Goal: Task Accomplishment & Management: Use online tool/utility

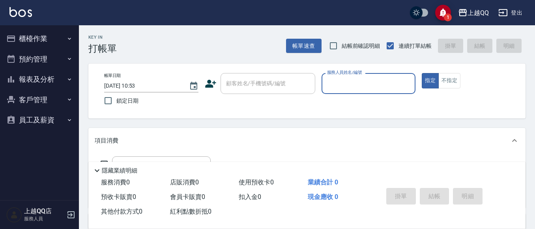
click at [64, 36] on button "櫃檯作業" at bounding box center [39, 38] width 73 height 21
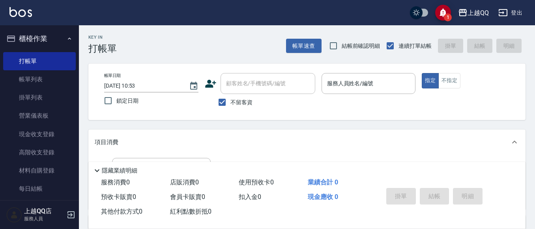
scroll to position [128, 0]
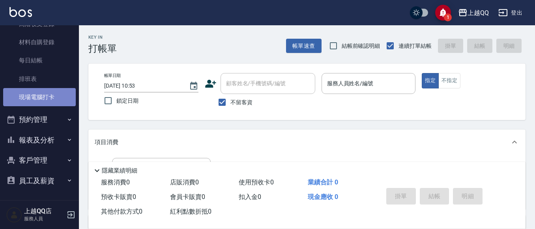
click at [40, 93] on link "現場電腦打卡" at bounding box center [39, 97] width 73 height 18
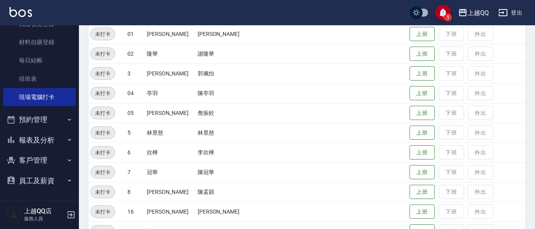
scroll to position [218, 0]
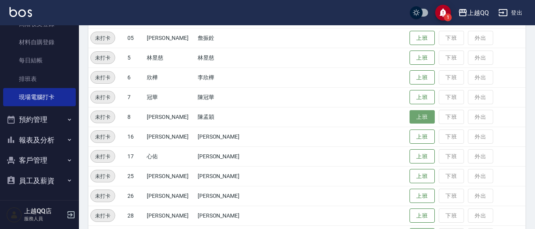
click at [409, 115] on button "上班" at bounding box center [421, 117] width 25 height 14
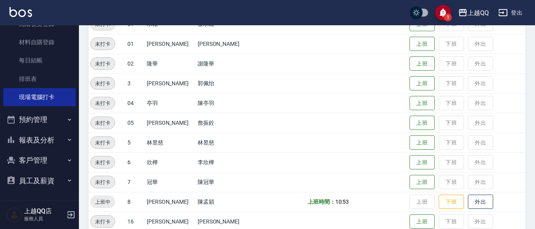
scroll to position [136, 0]
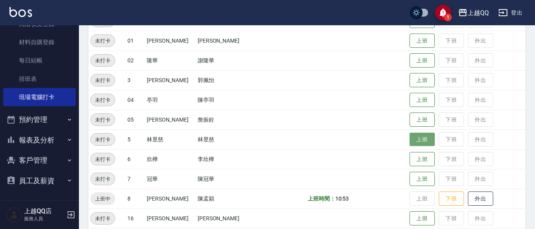
click at [409, 134] on button "上班" at bounding box center [421, 140] width 25 height 14
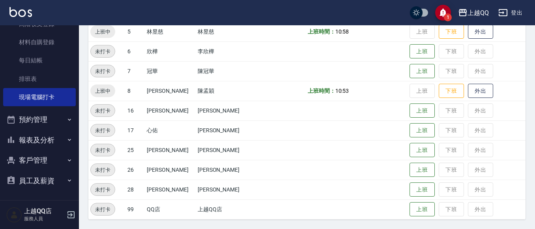
scroll to position [204, 0]
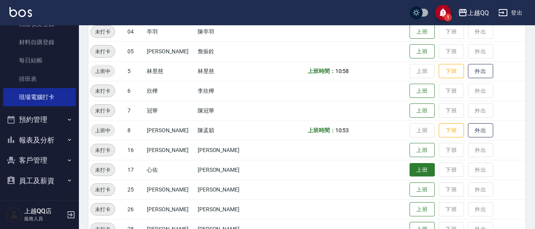
click at [409, 171] on button "上班" at bounding box center [421, 170] width 25 height 14
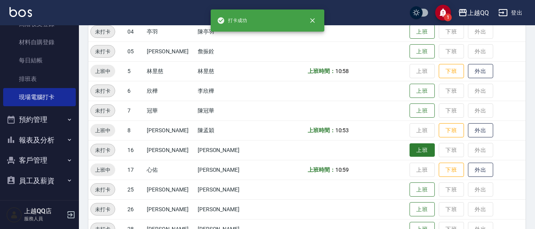
click at [409, 145] on button "上班" at bounding box center [421, 150] width 25 height 14
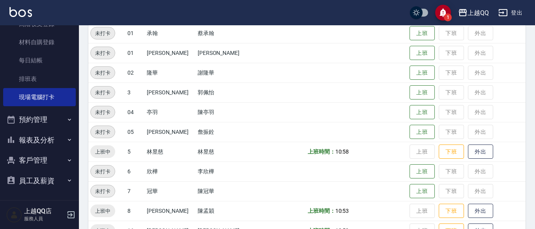
scroll to position [7, 0]
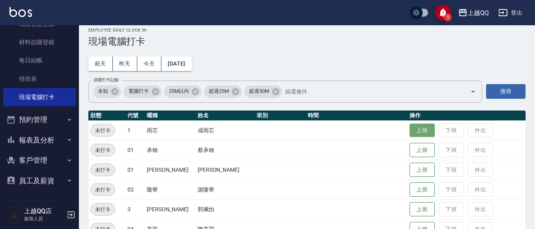
click at [416, 136] on button "上班" at bounding box center [421, 130] width 25 height 14
